Goal: Navigation & Orientation: Find specific page/section

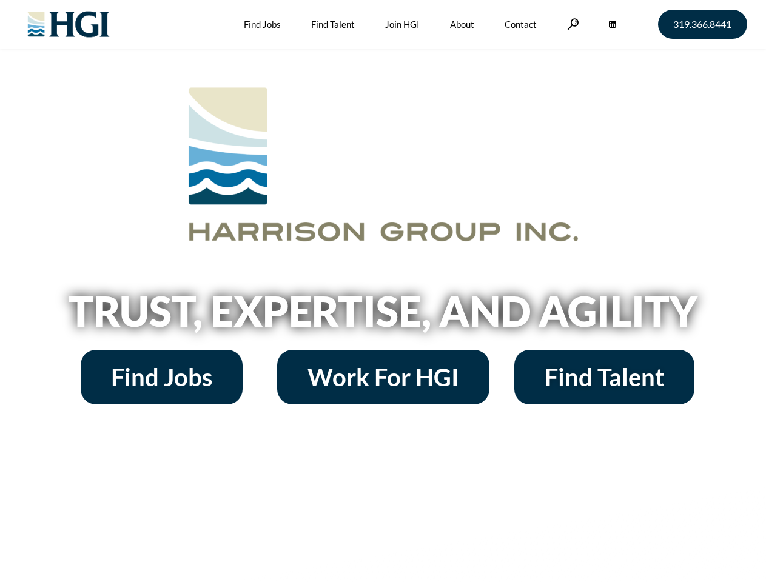
click at [383, 291] on h2 "Trust, Expertise, and Agility" at bounding box center [384, 311] width 692 height 41
click at [571, 24] on link at bounding box center [573, 24] width 12 height 12
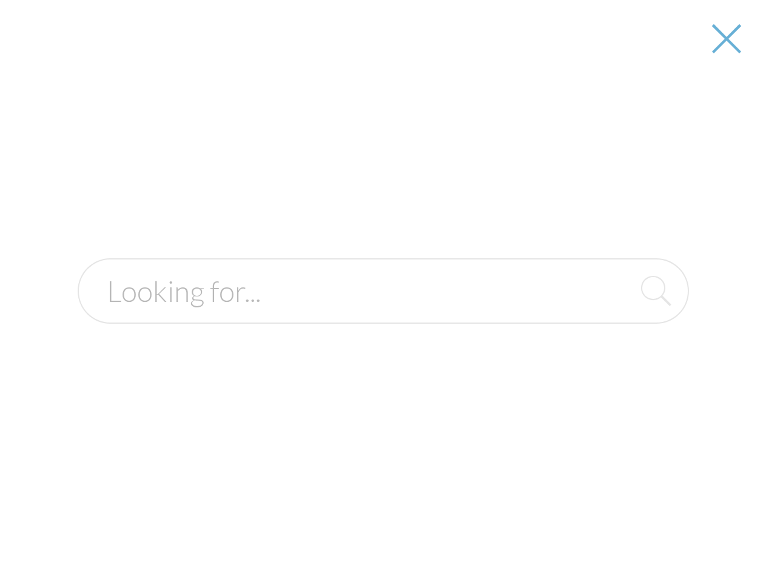
click at [383, 315] on h2 "Trust, Expertise, and Agility" at bounding box center [384, 311] width 692 height 41
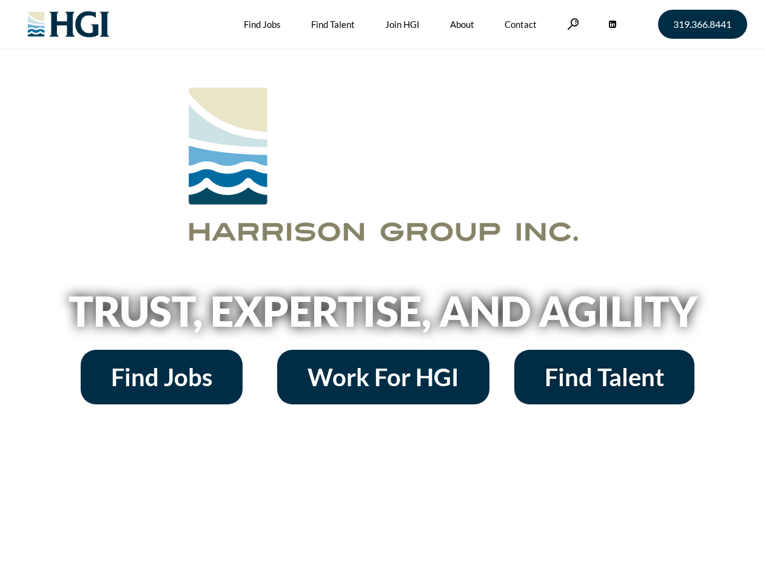
click at [383, 291] on h2 "Trust, Expertise, and Agility" at bounding box center [384, 311] width 692 height 41
click at [571, 24] on link at bounding box center [573, 24] width 12 height 12
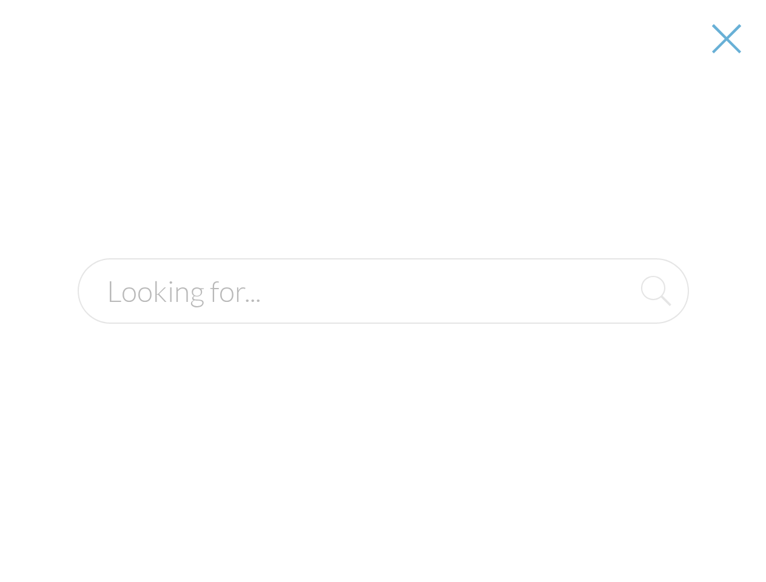
click at [383, 315] on h2 "Trust, Expertise, and Agility" at bounding box center [384, 311] width 692 height 41
